Goal: Information Seeking & Learning: Understand process/instructions

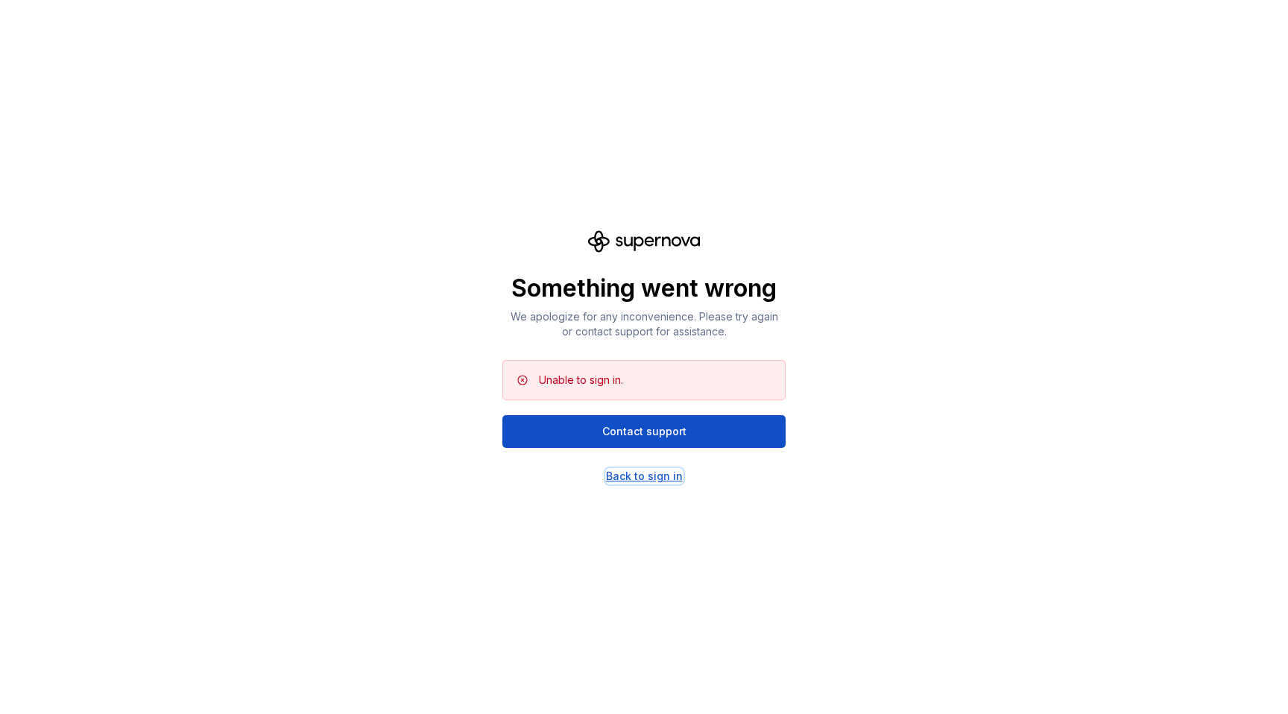
click at [646, 481] on div "Back to sign in" at bounding box center [644, 476] width 77 height 15
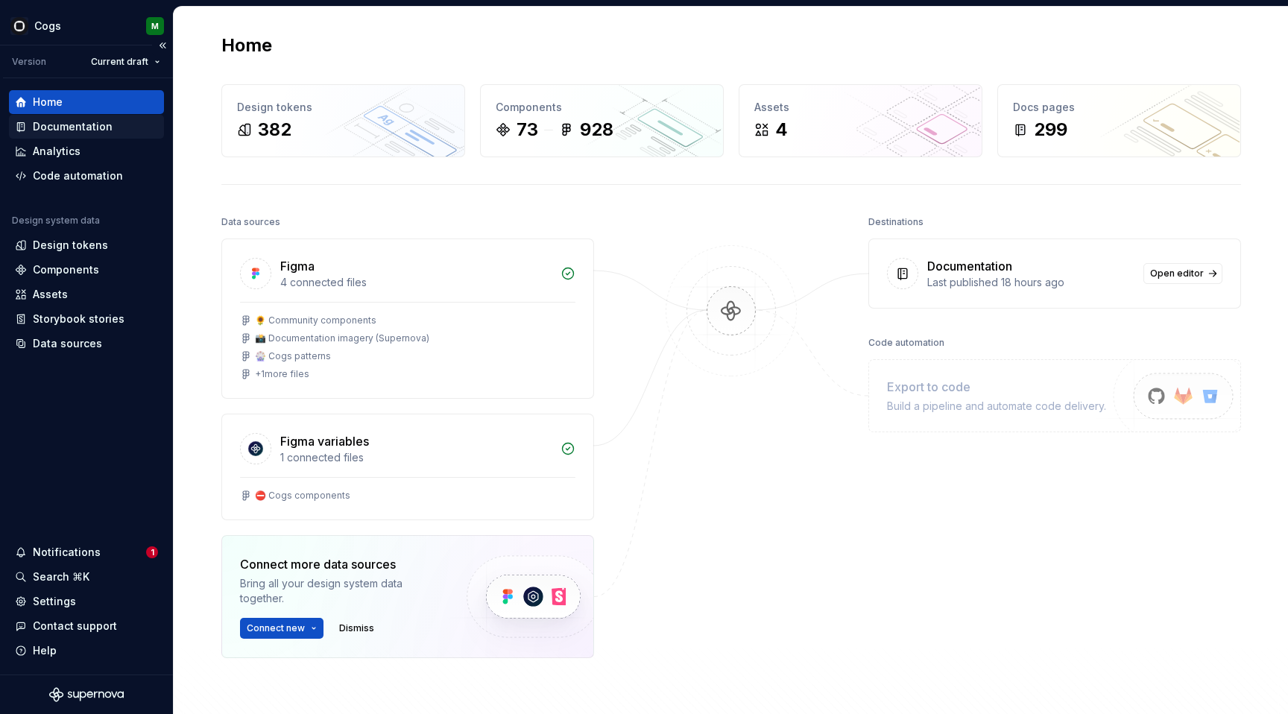
click at [113, 133] on div "Documentation" at bounding box center [86, 126] width 143 height 15
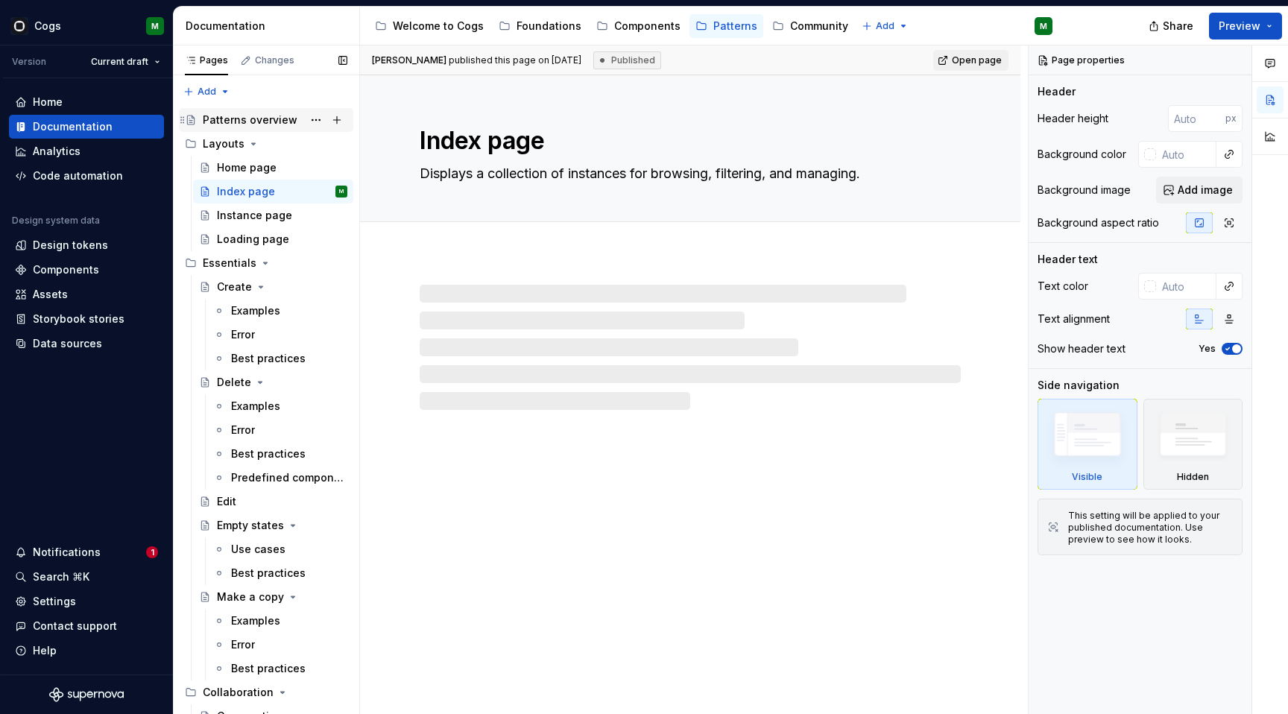
click at [271, 118] on div "Patterns overview" at bounding box center [250, 120] width 95 height 15
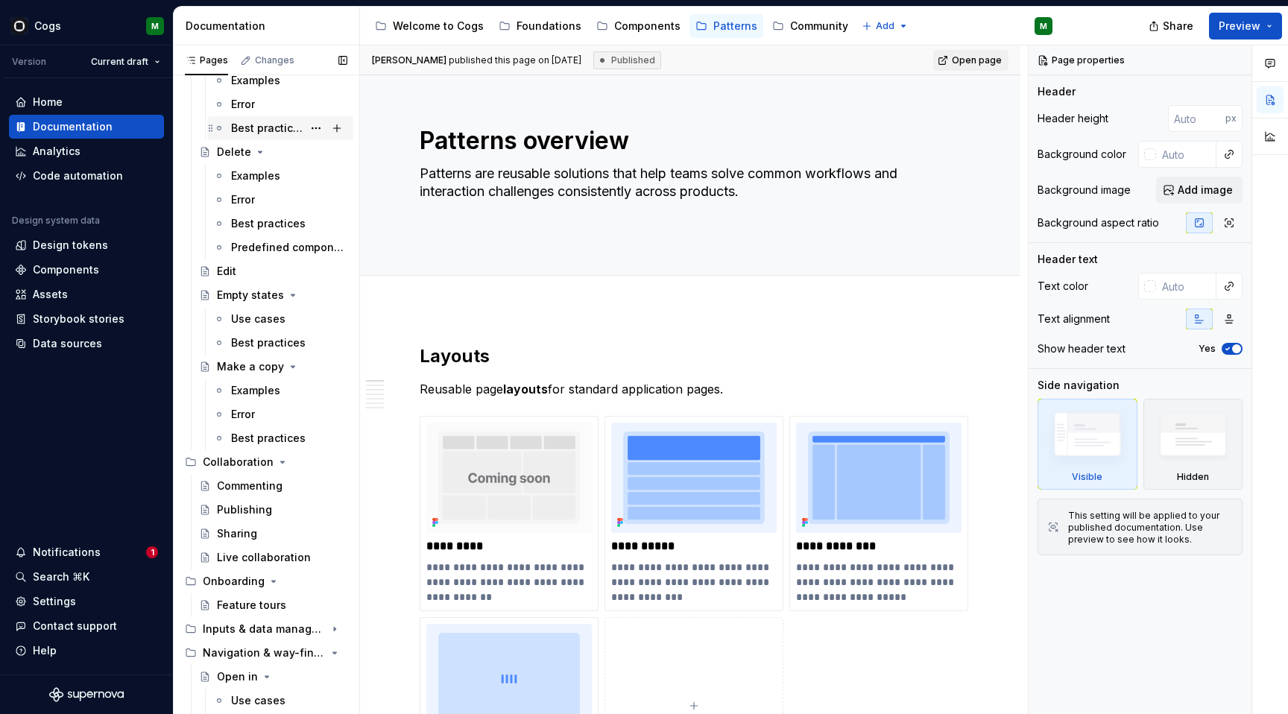
scroll to position [267, 0]
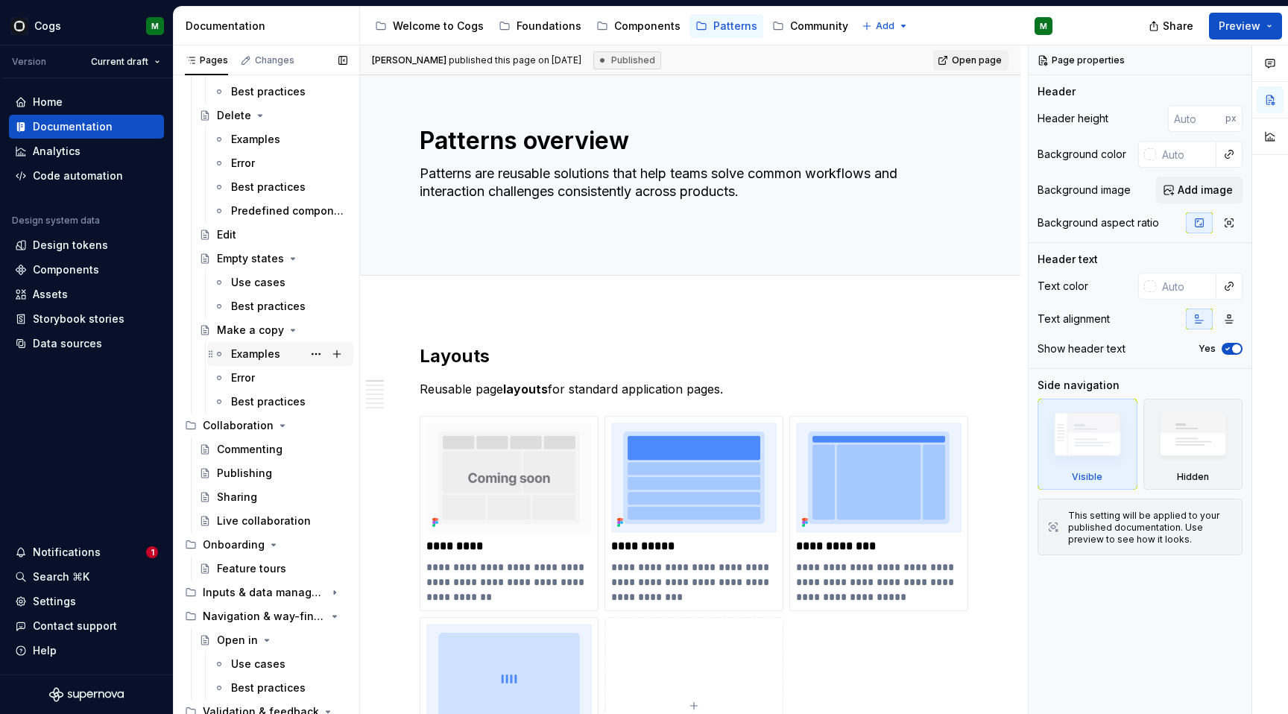
click at [257, 352] on div "Examples" at bounding box center [255, 354] width 49 height 15
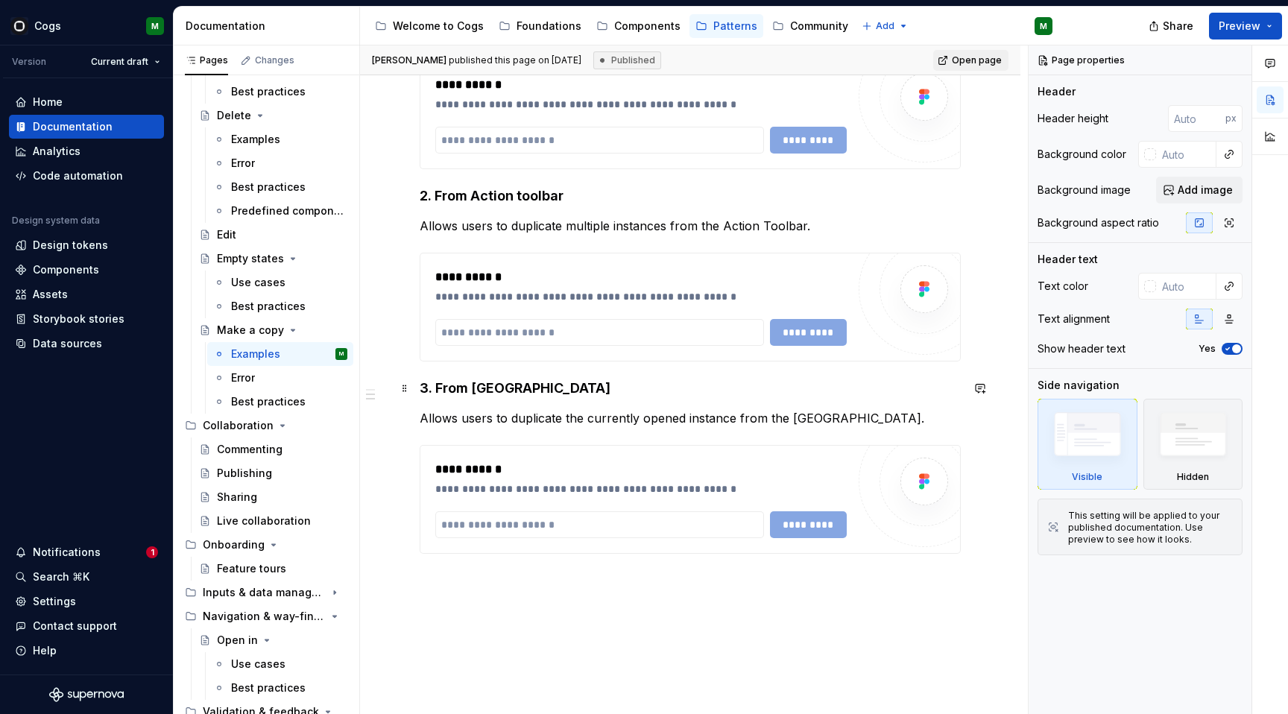
scroll to position [575, 0]
type textarea "*"
click at [504, 328] on input "text" at bounding box center [599, 333] width 329 height 27
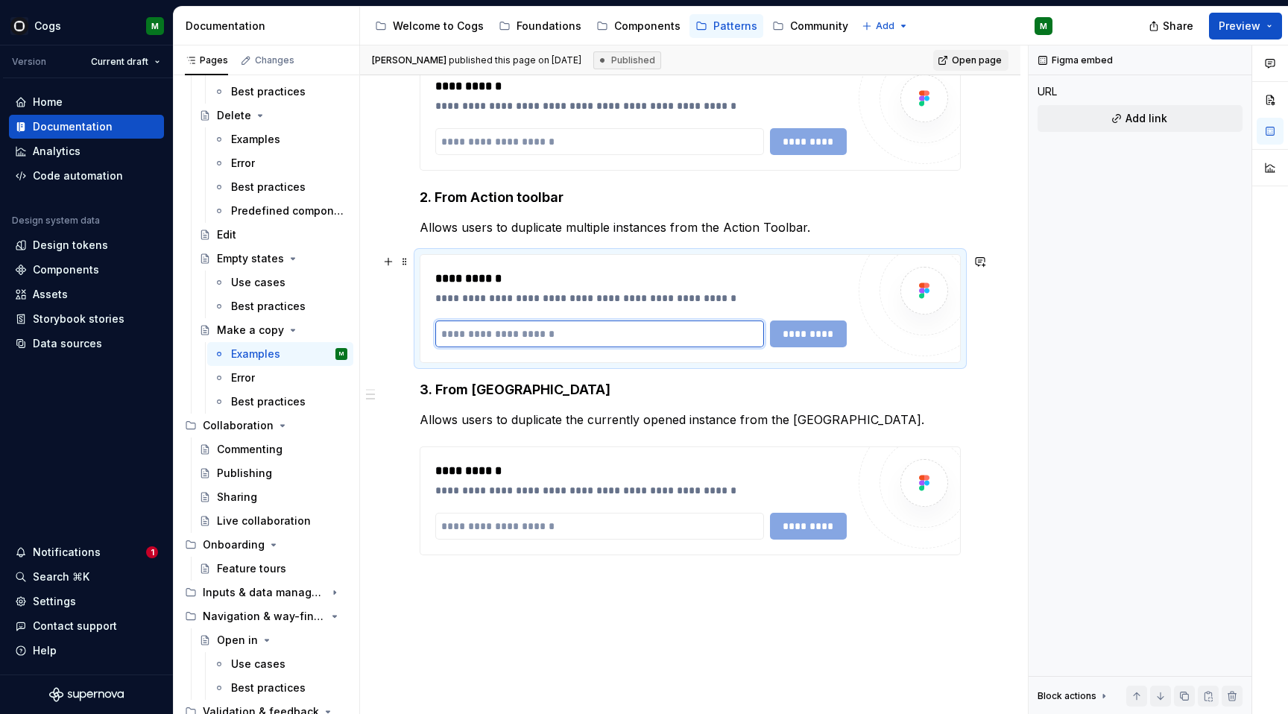
paste input "**********"
type input "**********"
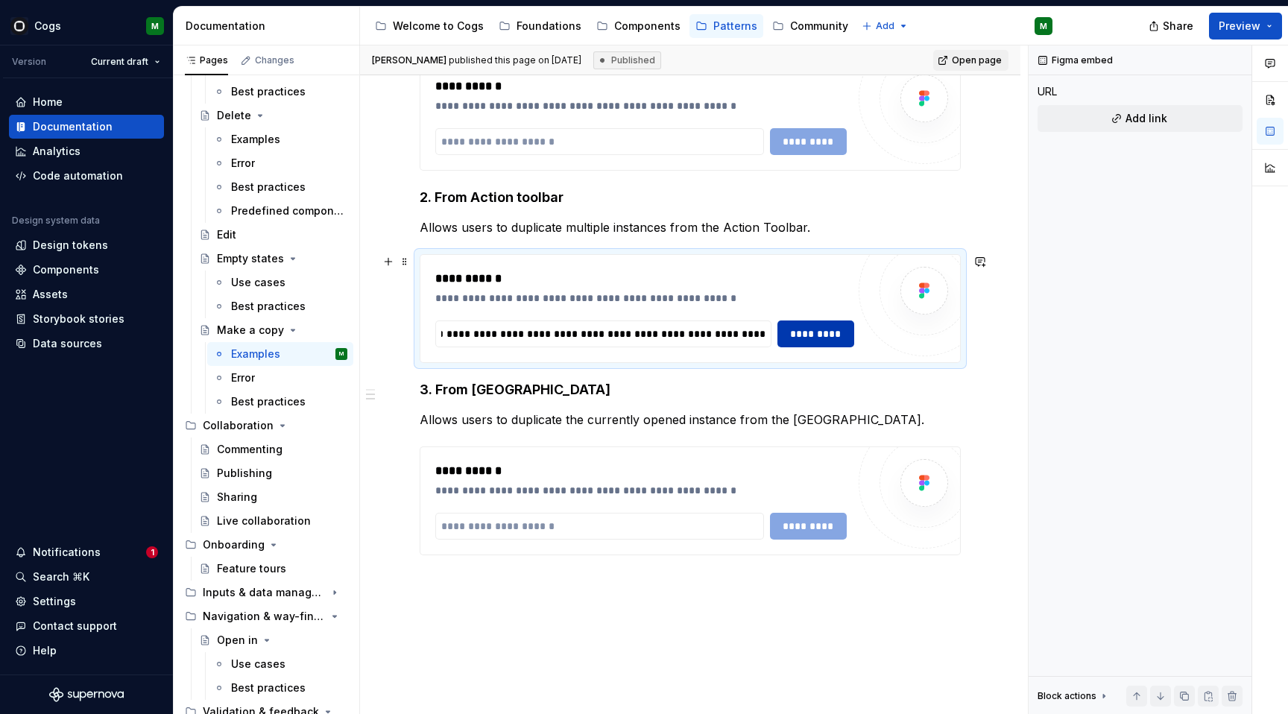
scroll to position [0, 0]
click at [834, 337] on span "*********" at bounding box center [815, 333] width 57 height 15
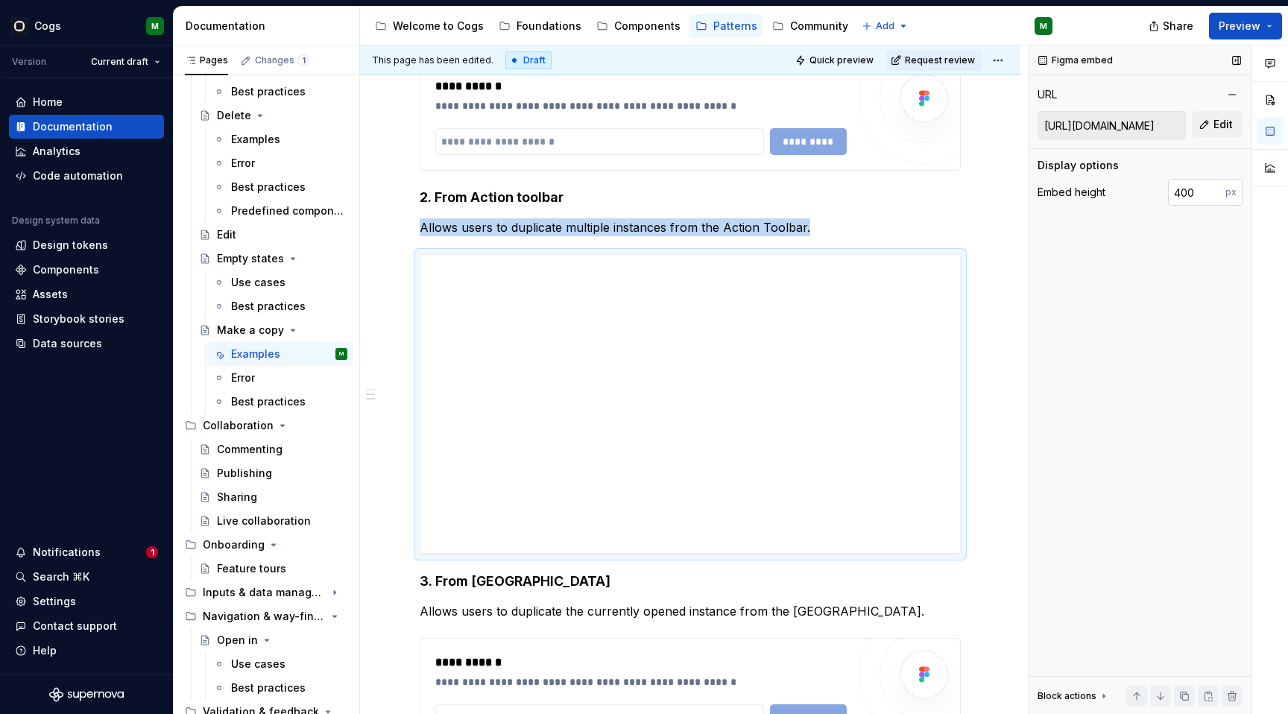
click at [1192, 189] on input "400" at bounding box center [1196, 192] width 57 height 27
click at [1174, 189] on input "400" at bounding box center [1196, 192] width 57 height 27
type textarea "*"
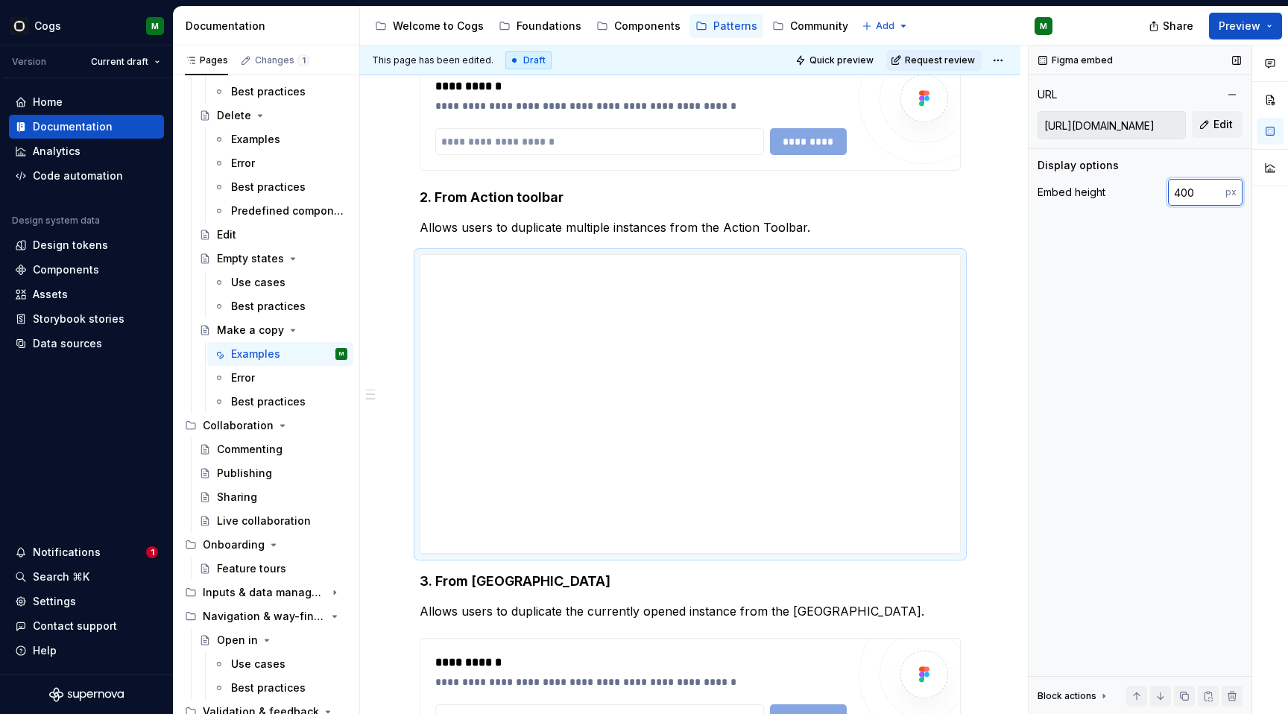
click at [1174, 189] on input "400" at bounding box center [1196, 192] width 57 height 27
type input "620"
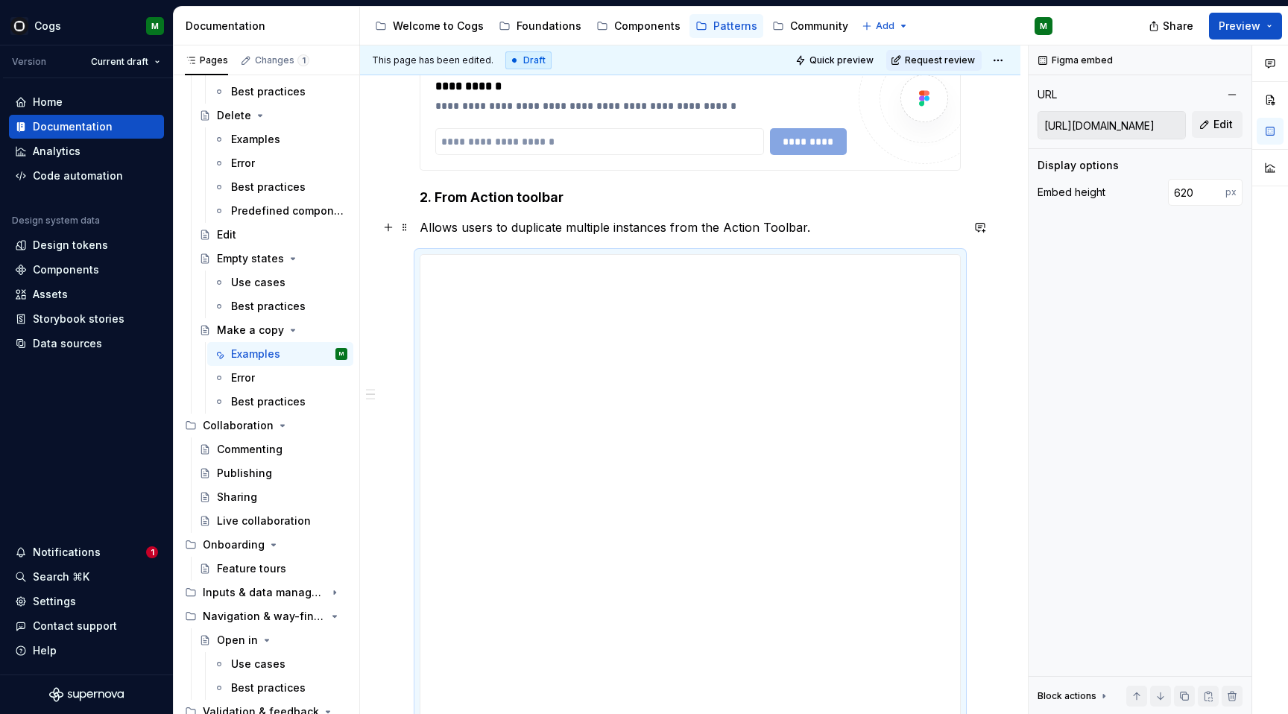
click at [795, 220] on p "Allows users to duplicate multiple instances from the Action Toolbar." at bounding box center [690, 227] width 541 height 18
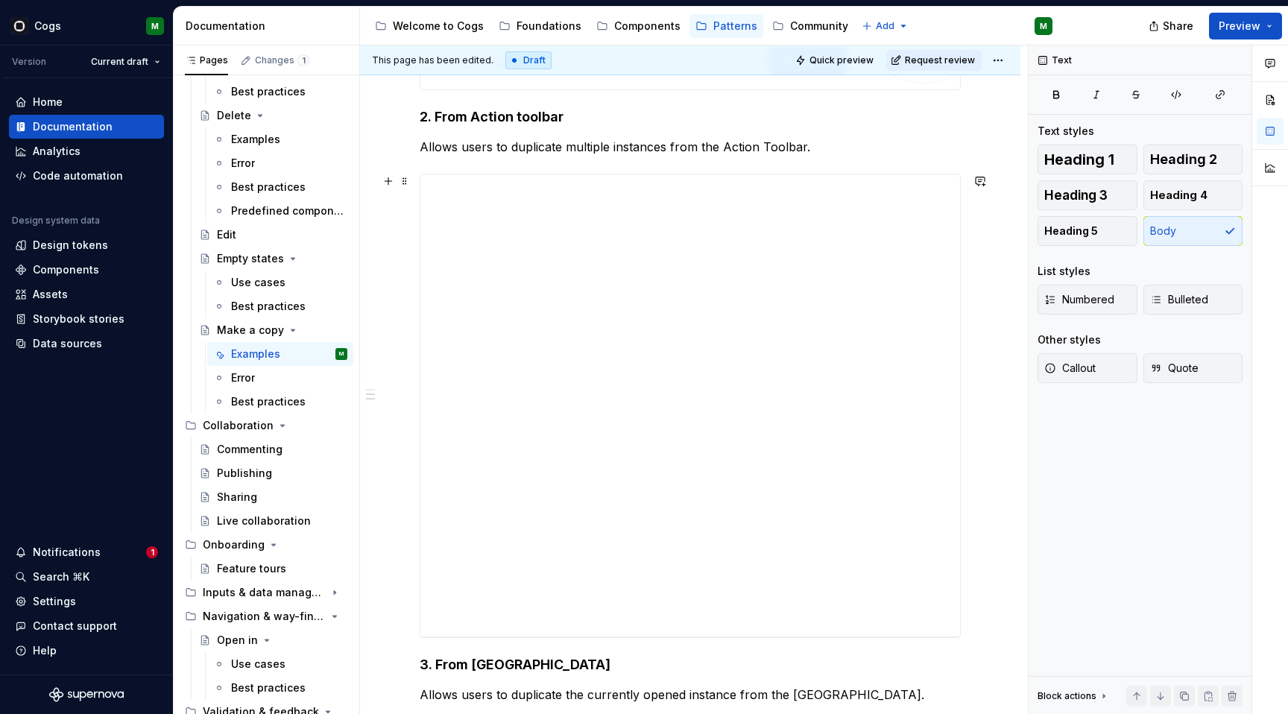
scroll to position [601, 0]
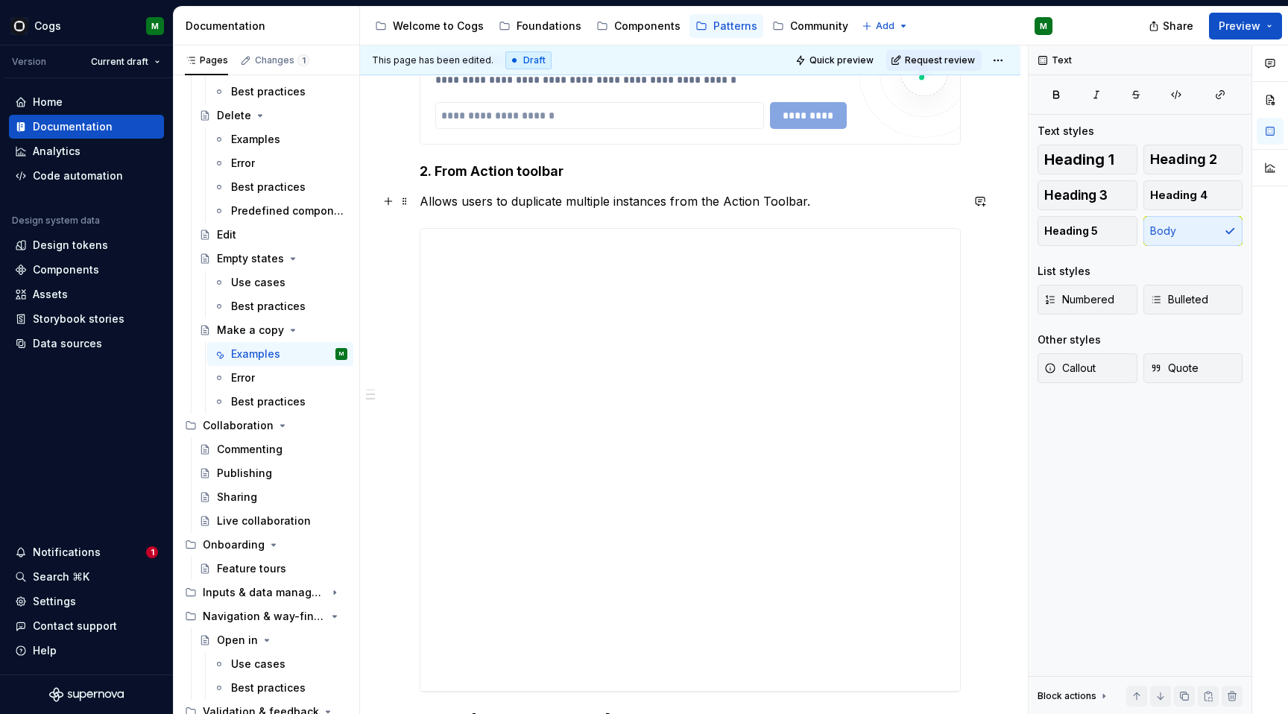
click at [818, 201] on p "Allows users to duplicate multiple instances from the Action Toolbar." at bounding box center [690, 201] width 541 height 18
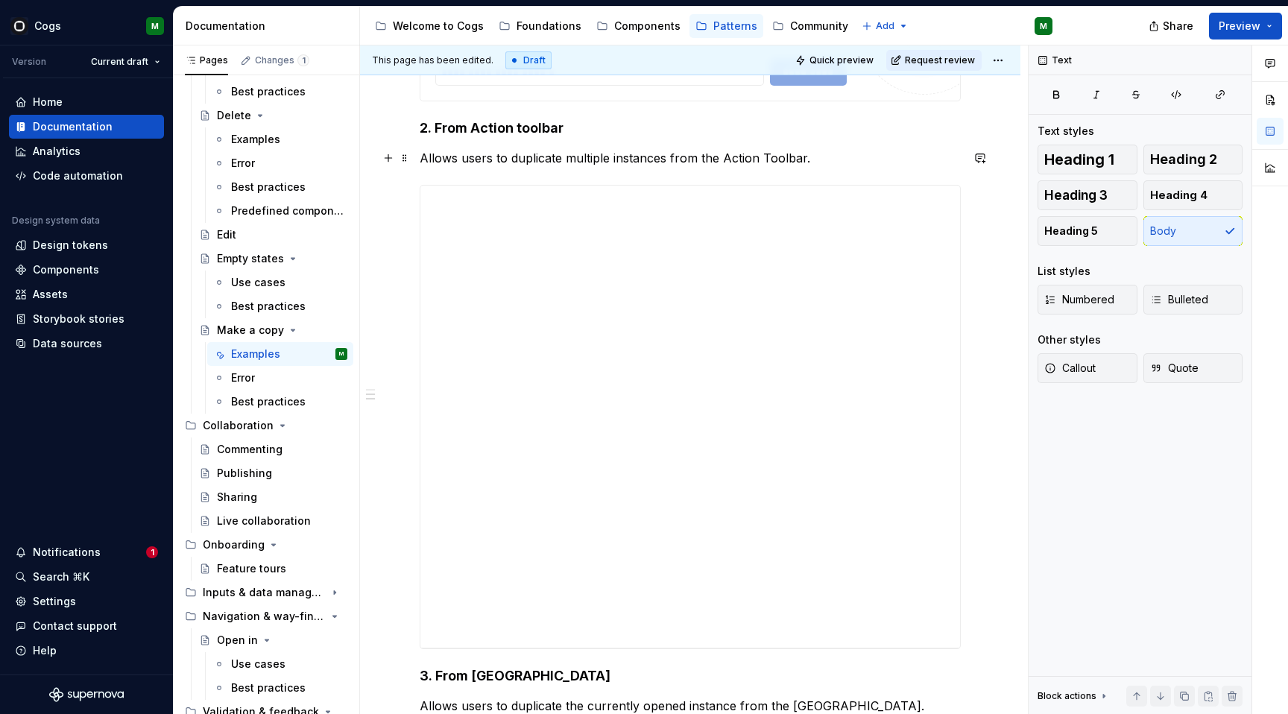
click at [807, 159] on p "Allows users to duplicate multiple instances from the Action Toolbar." at bounding box center [690, 158] width 541 height 18
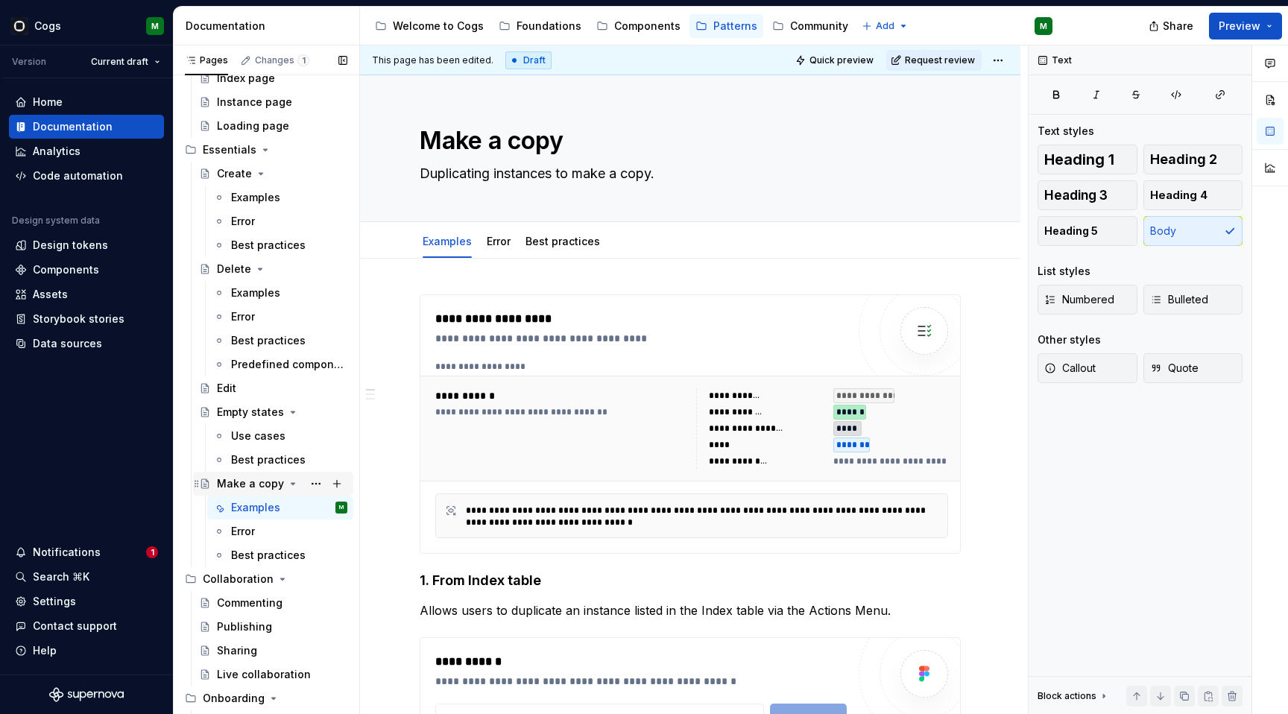
scroll to position [0, 0]
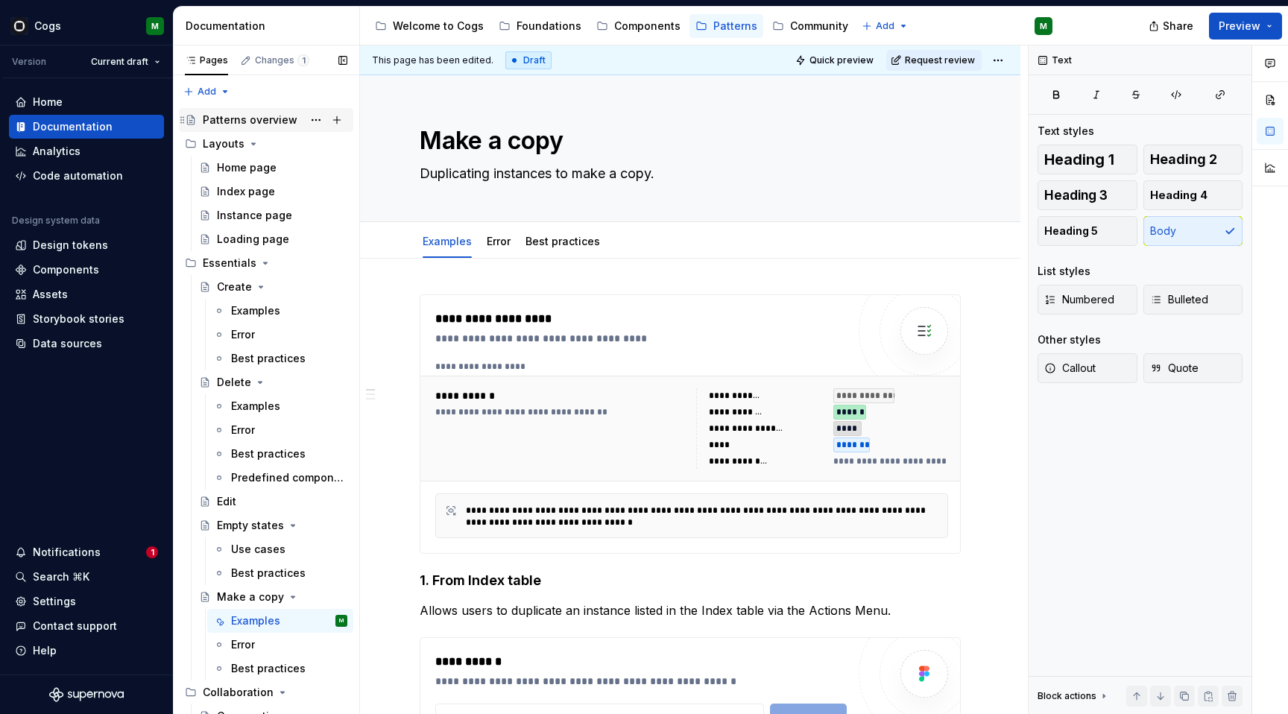
click at [248, 117] on div "Patterns overview" at bounding box center [250, 120] width 95 height 15
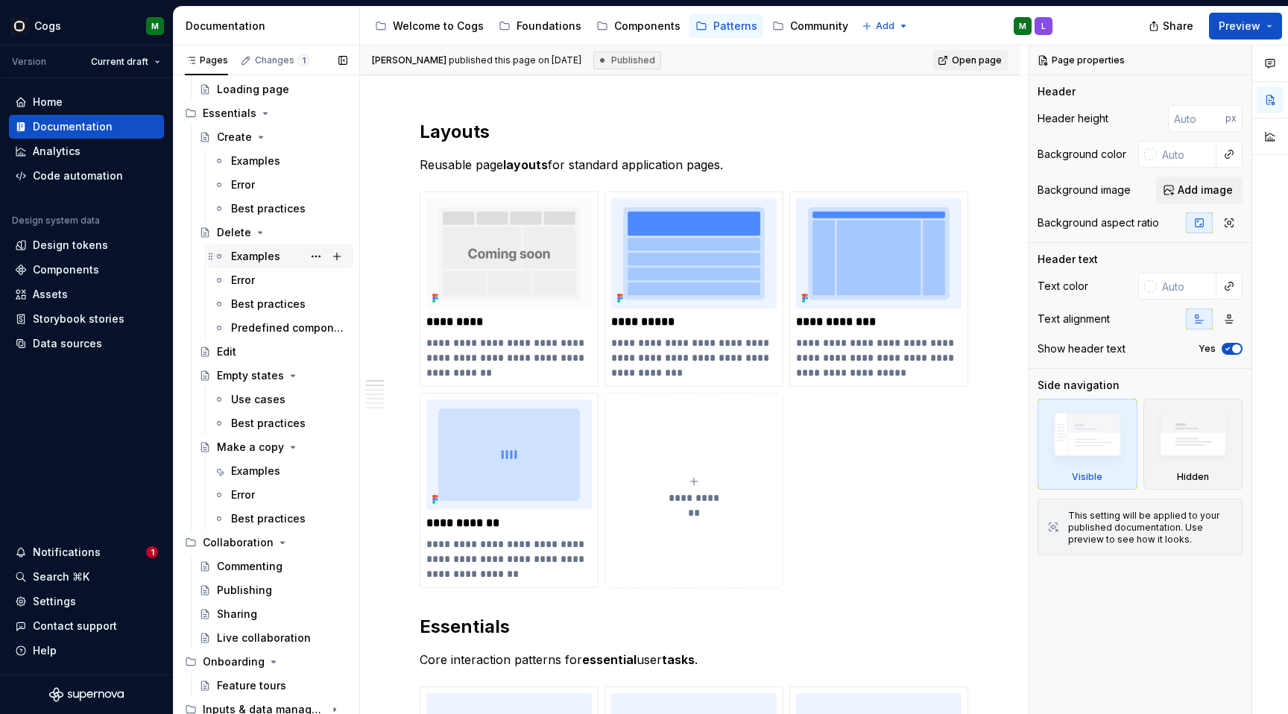
scroll to position [172, 0]
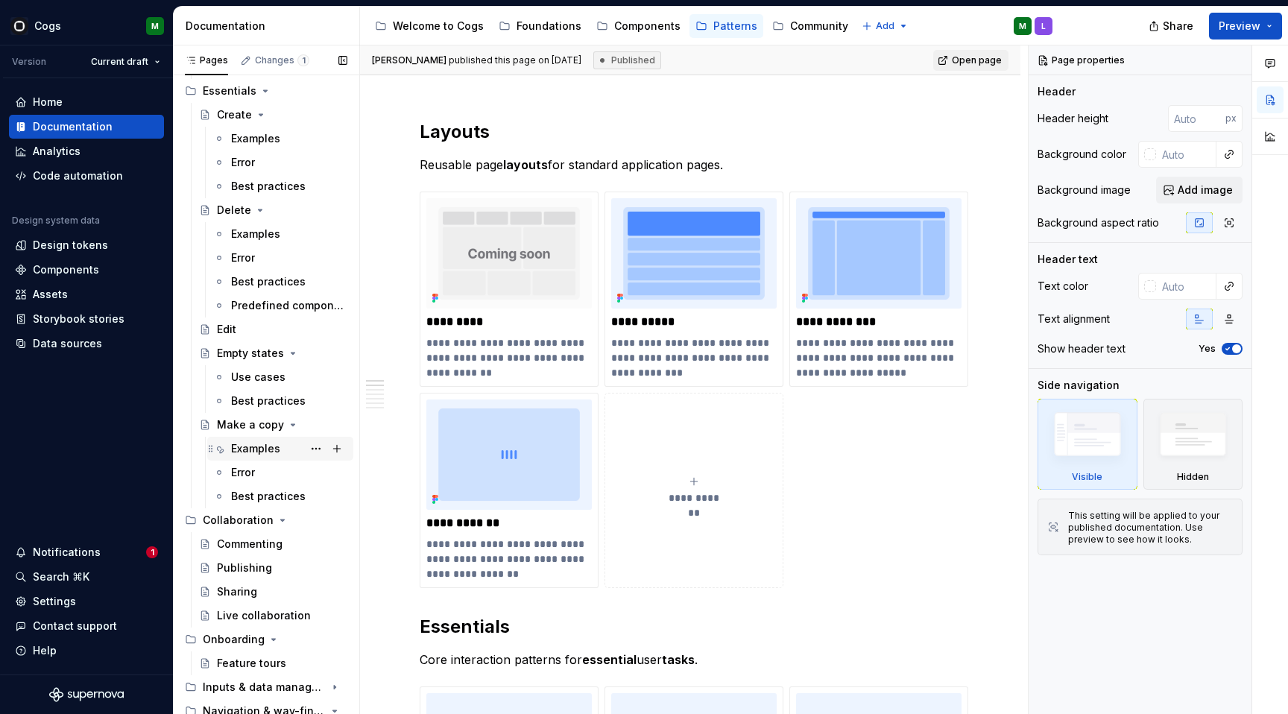
click at [270, 445] on div "Examples" at bounding box center [255, 448] width 49 height 15
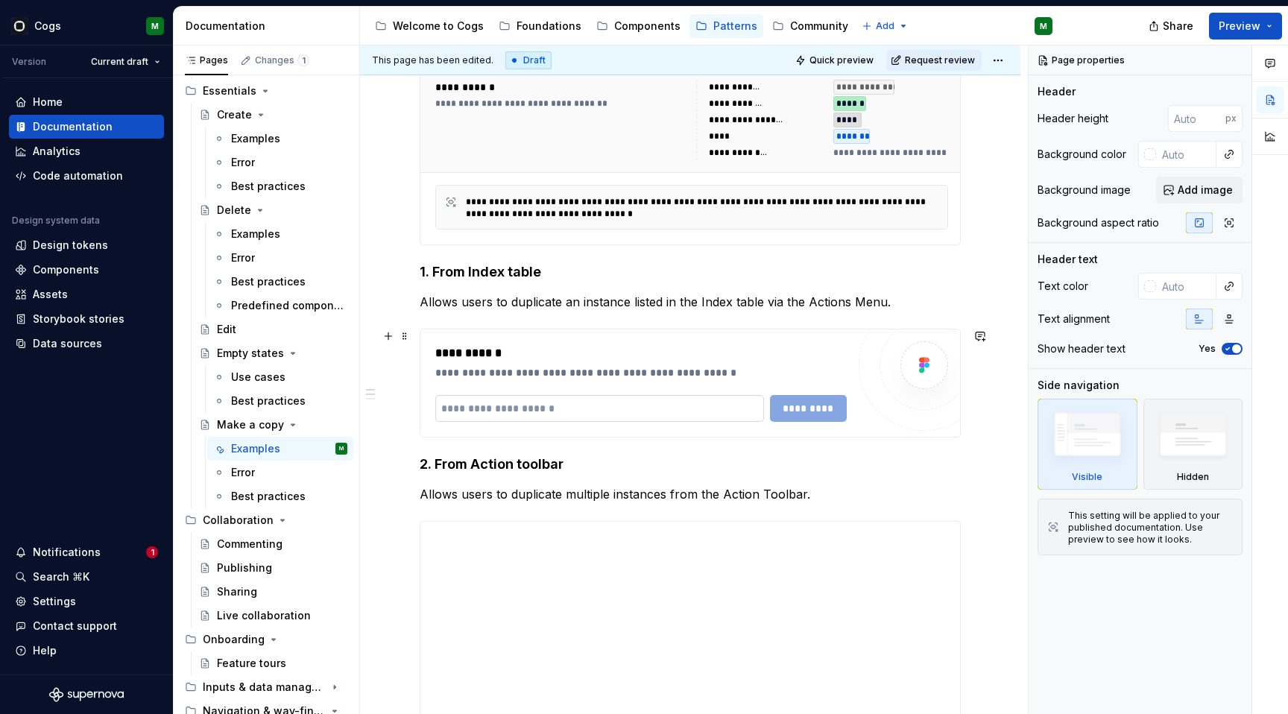
scroll to position [312, 0]
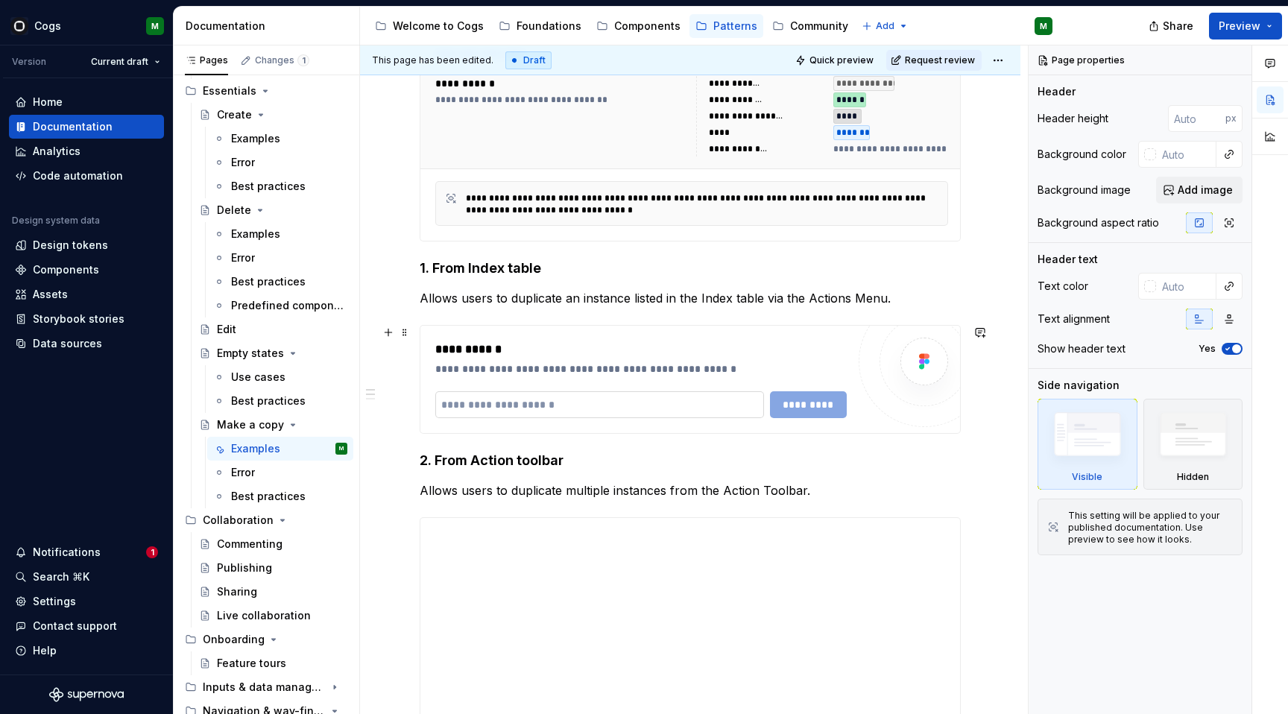
type textarea "*"
click at [504, 402] on input "text" at bounding box center [599, 404] width 329 height 27
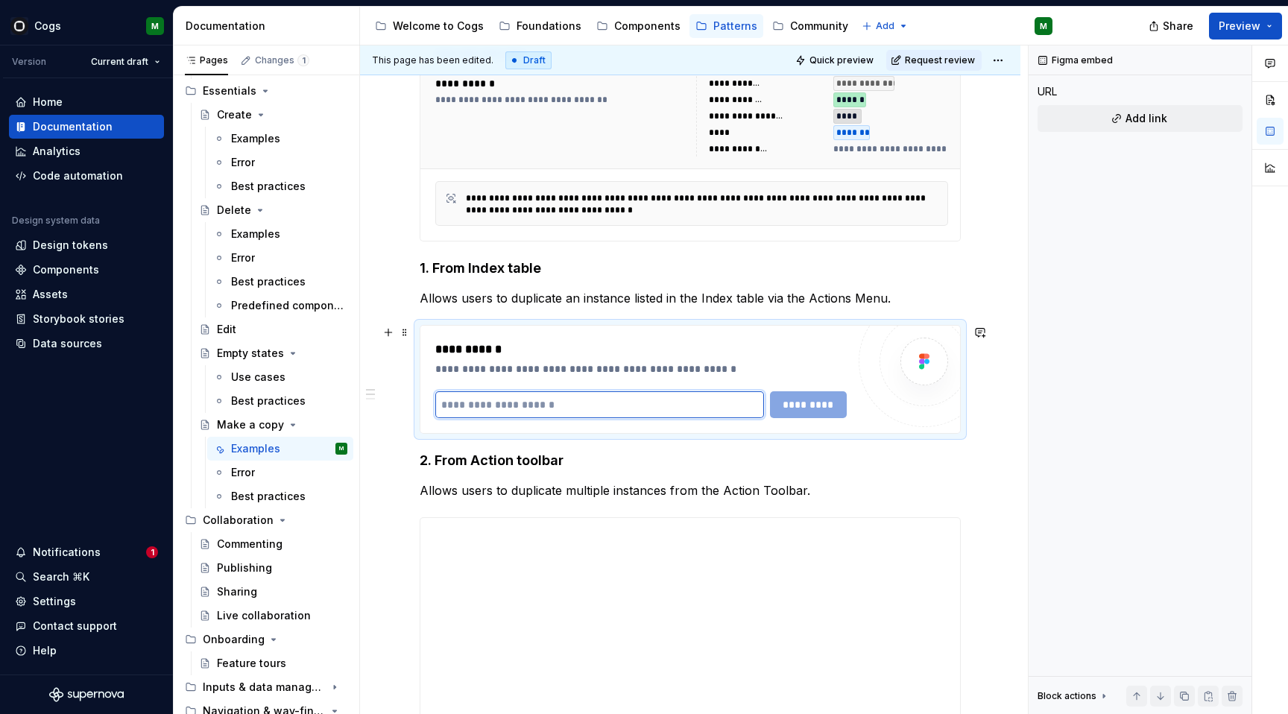
scroll to position [353, 0]
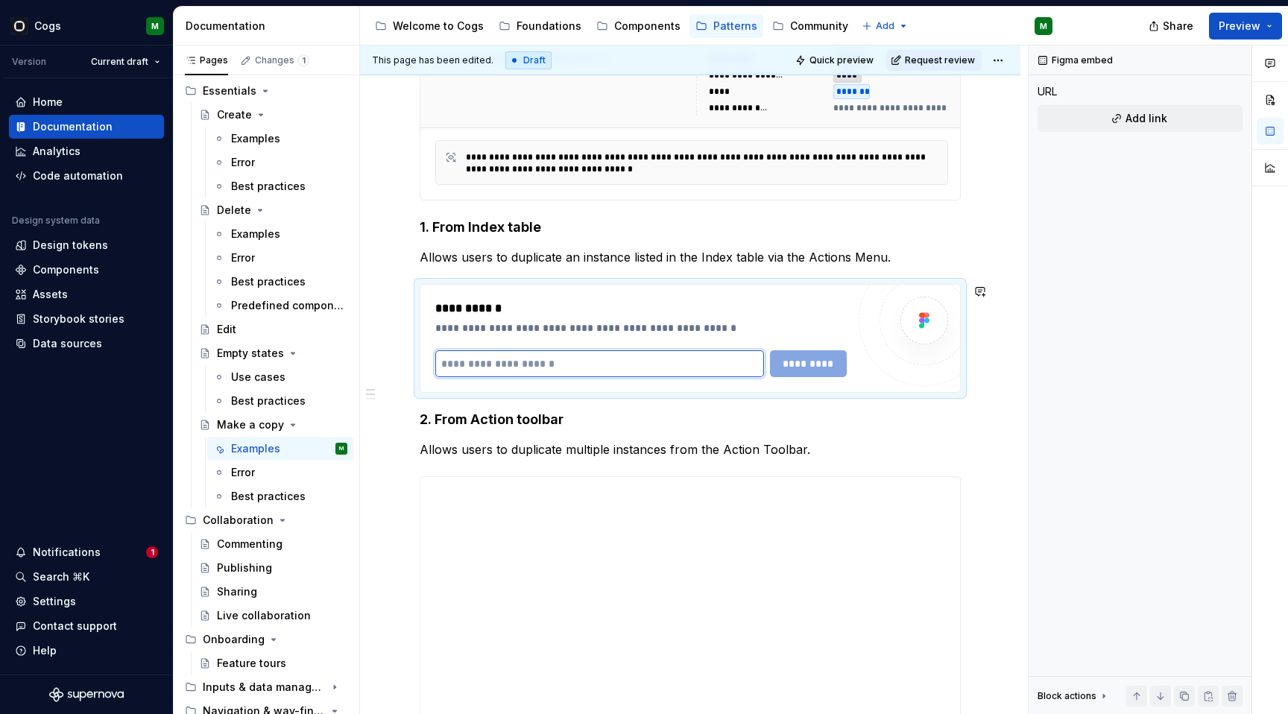
paste input "**********"
type input "**********"
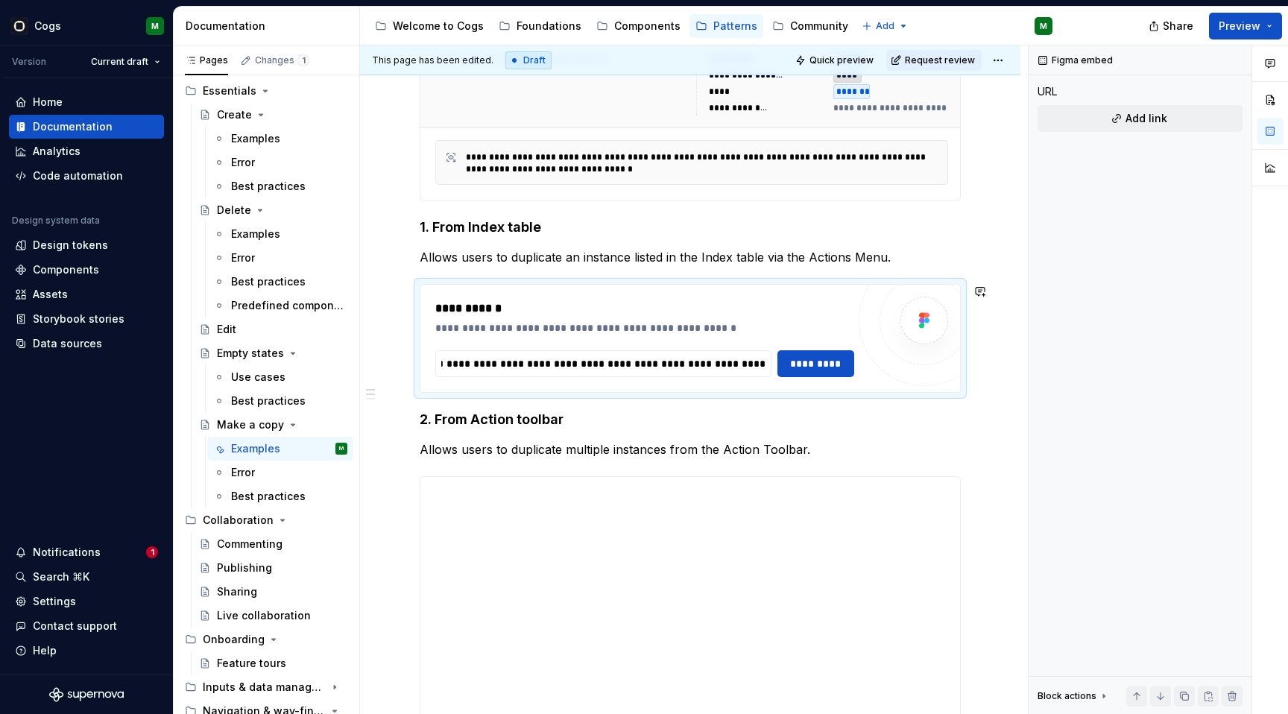
scroll to position [0, 0]
click at [814, 364] on span "*********" at bounding box center [815, 363] width 57 height 15
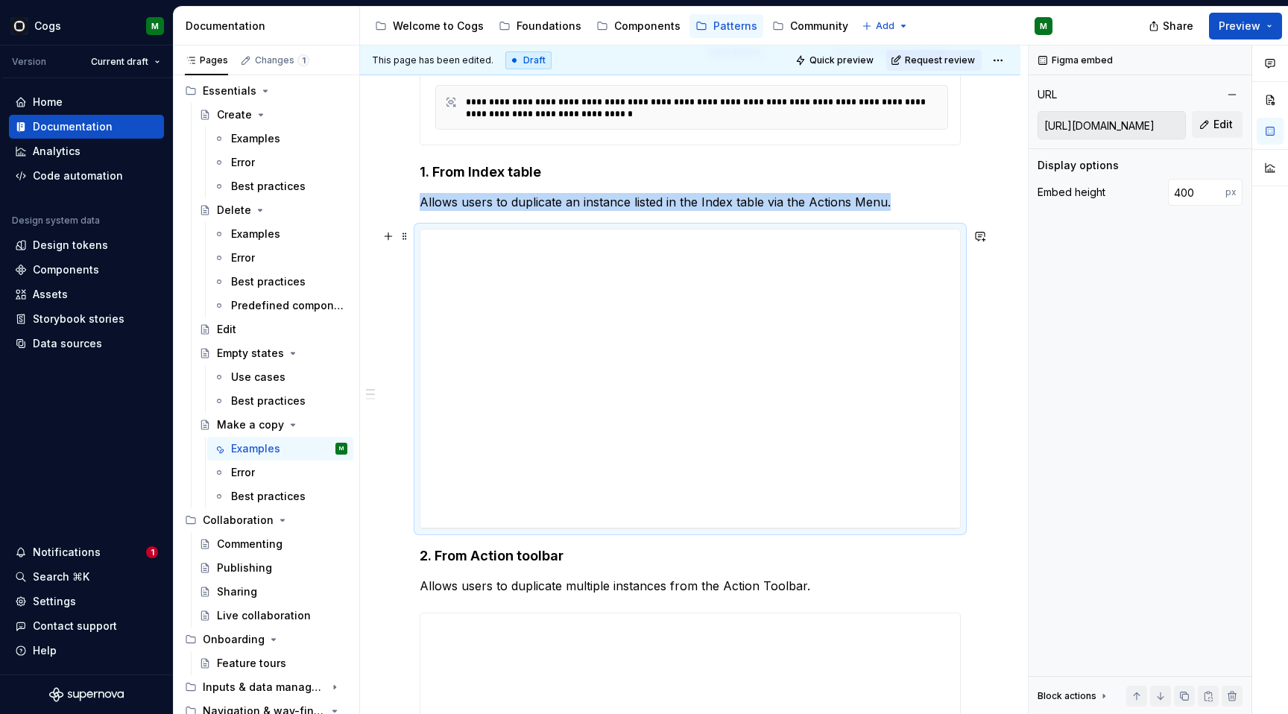
scroll to position [409, 0]
click at [1191, 191] on input "400" at bounding box center [1196, 192] width 57 height 27
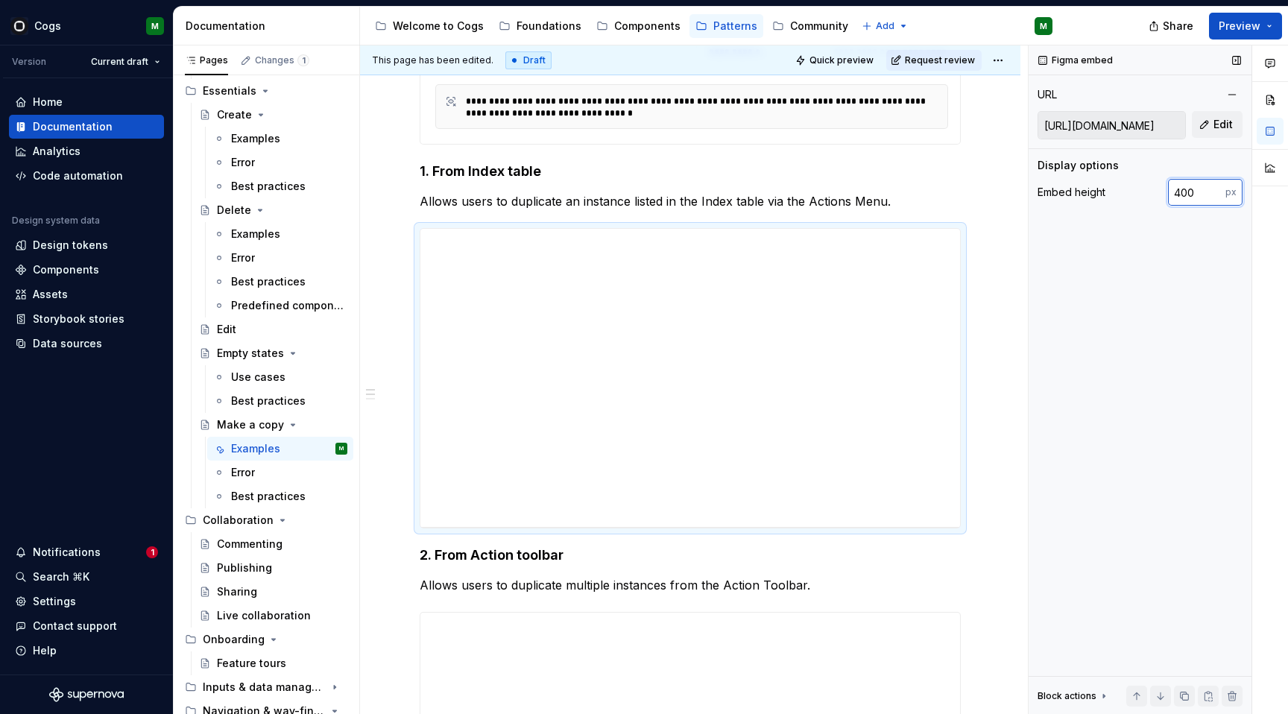
click at [1191, 191] on input "400" at bounding box center [1196, 192] width 57 height 27
click at [1184, 193] on input "400" at bounding box center [1196, 192] width 57 height 27
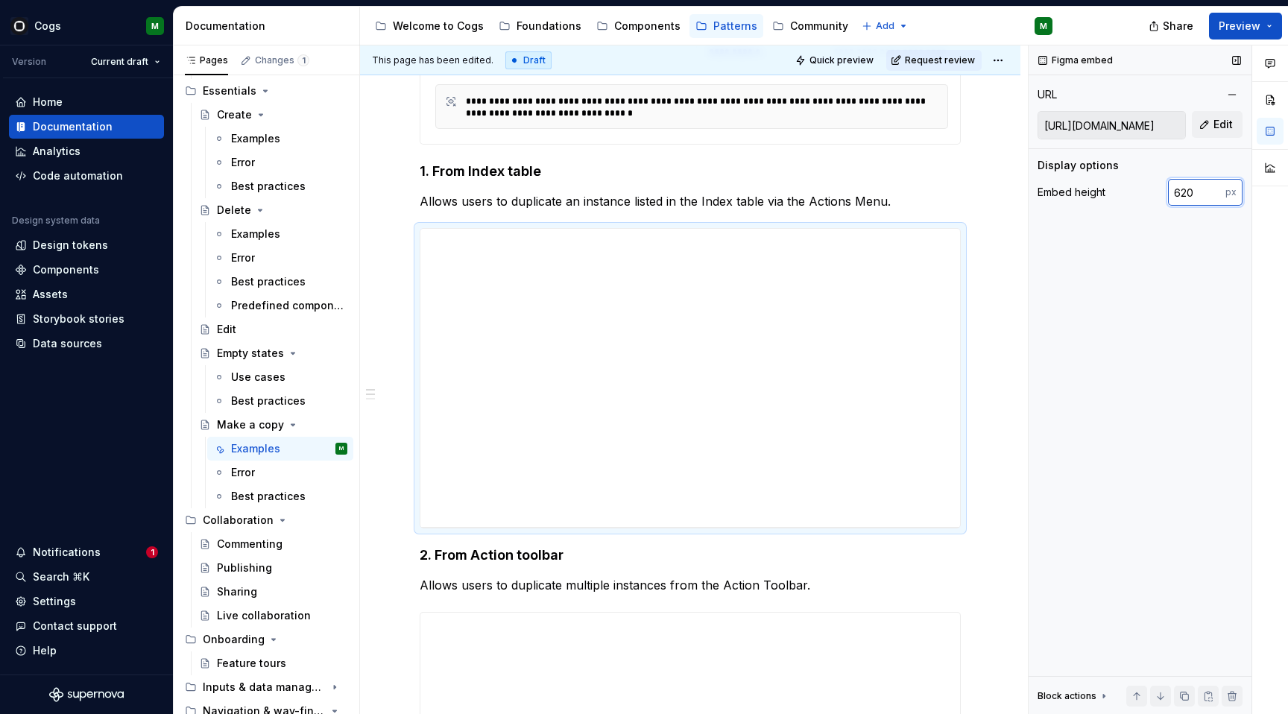
type input "620"
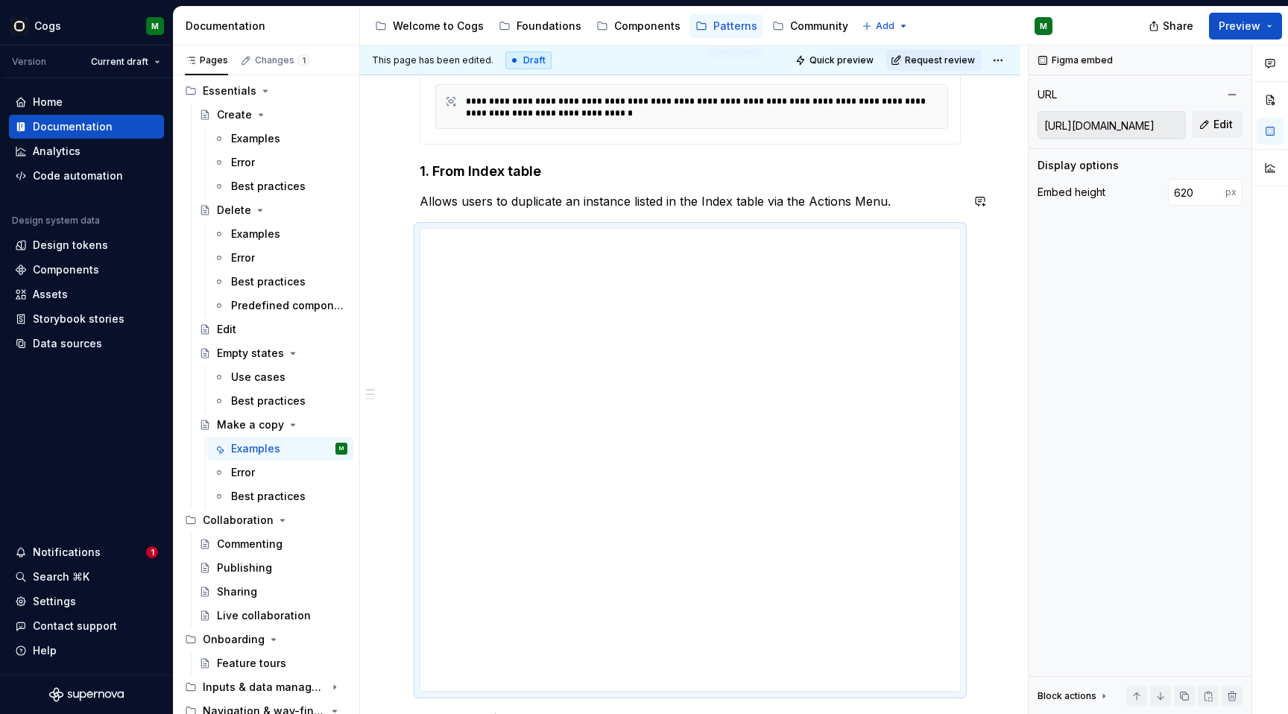
click at [595, 212] on div "**********" at bounding box center [690, 658] width 541 height 1547
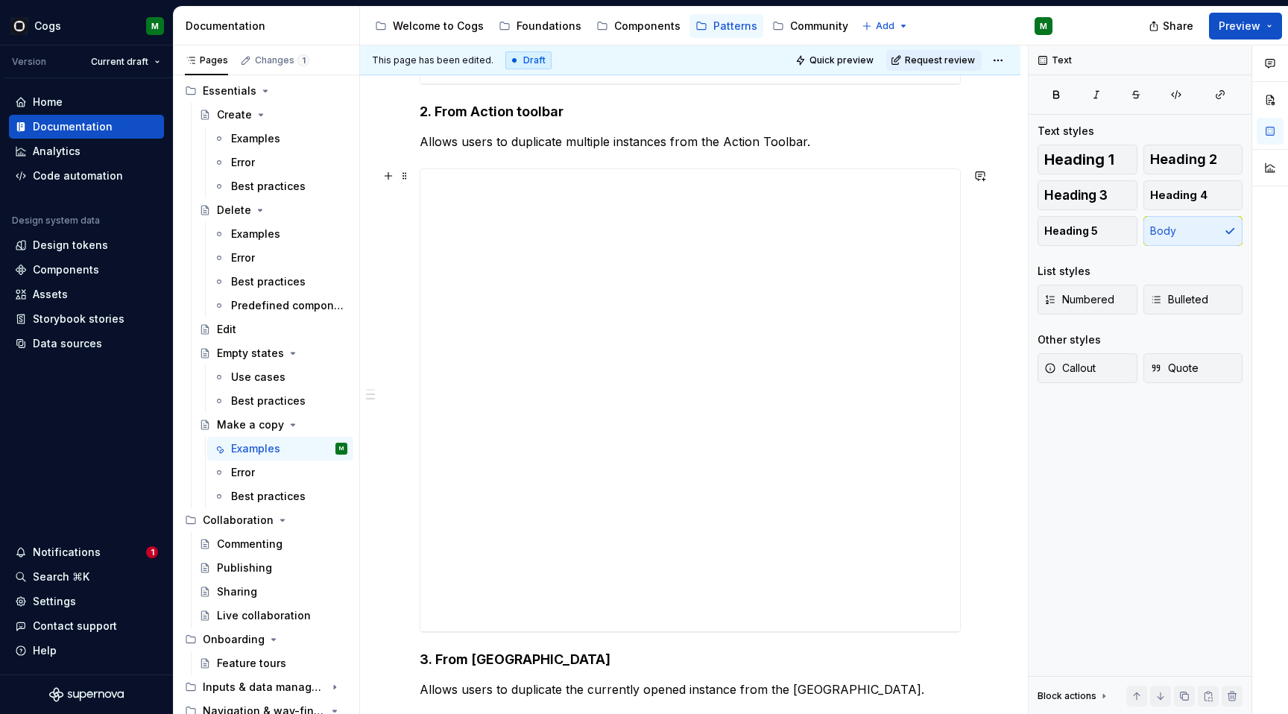
scroll to position [1064, 0]
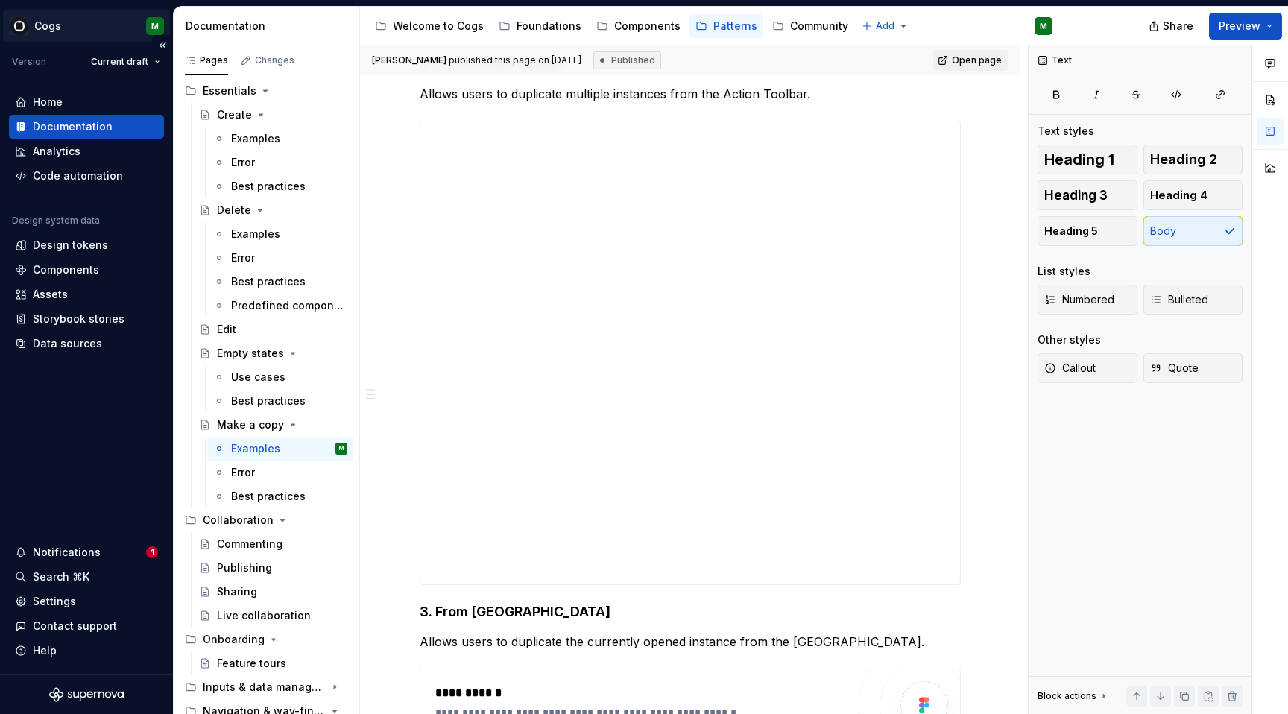
type textarea "*"
